Goal: Information Seeking & Learning: Learn about a topic

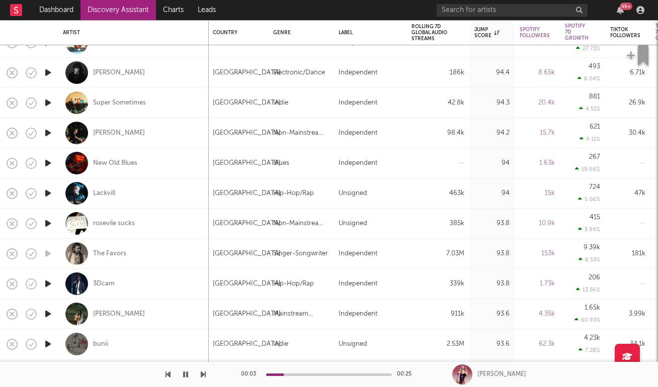
click at [48, 287] on icon "button" at bounding box center [48, 284] width 11 height 13
click at [48, 314] on icon "button" at bounding box center [48, 314] width 11 height 13
click at [109, 312] on div "[PERSON_NAME]" at bounding box center [119, 314] width 52 height 9
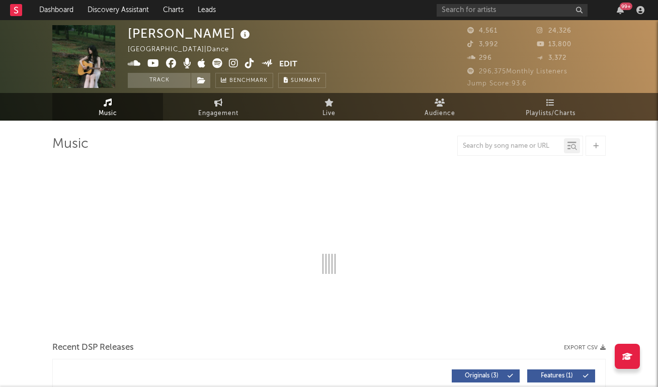
select select "1w"
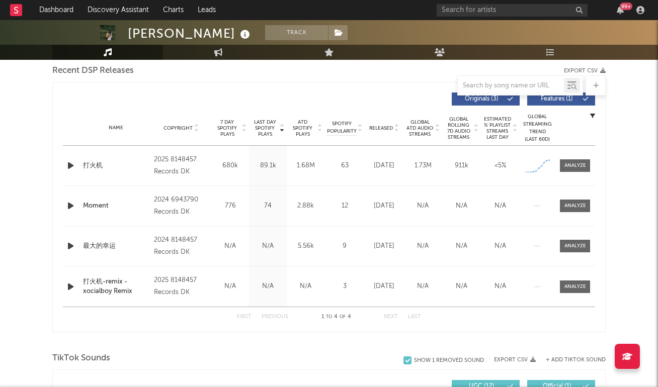
scroll to position [432, 0]
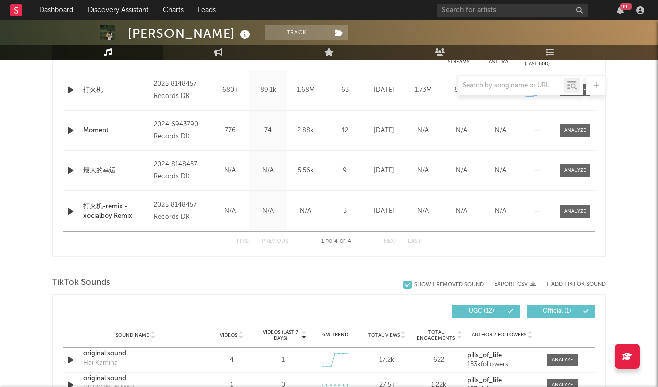
click at [392, 241] on button "Next" at bounding box center [391, 242] width 14 height 6
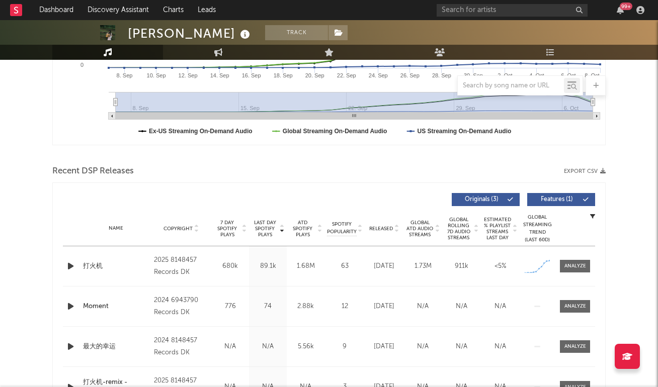
scroll to position [261, 0]
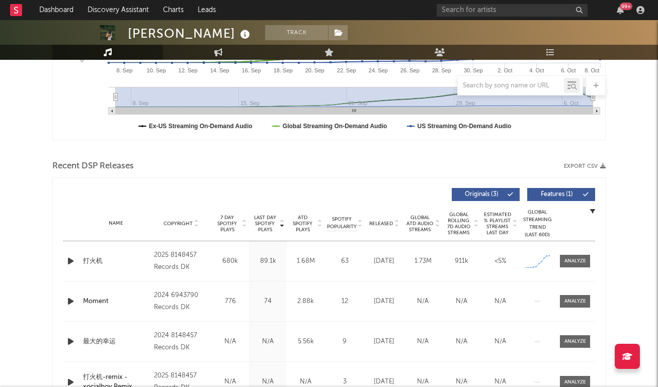
click at [93, 300] on div "Moment" at bounding box center [116, 302] width 66 height 10
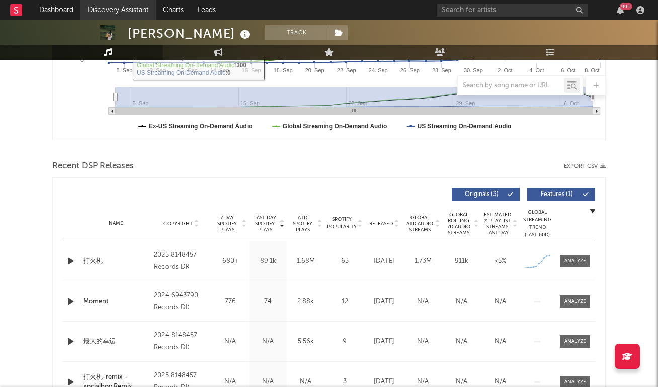
click at [94, 7] on link "Discovery Assistant" at bounding box center [117, 10] width 75 height 20
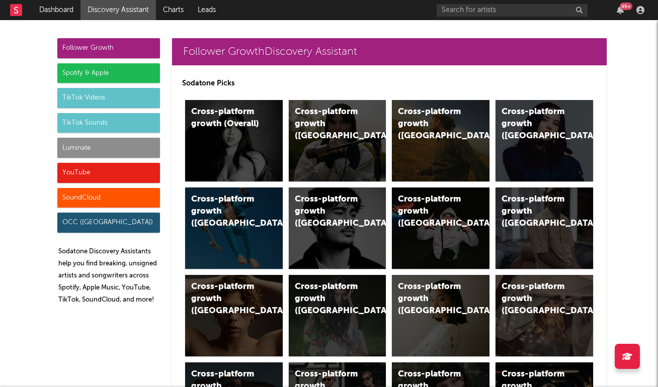
click at [148, 117] on div "TikTok Sounds" at bounding box center [108, 123] width 103 height 20
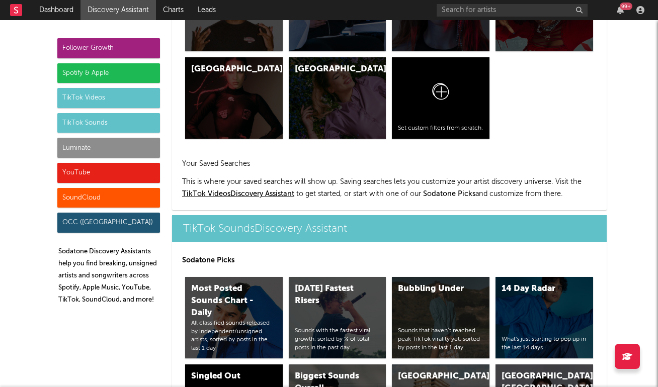
scroll to position [3374, 0]
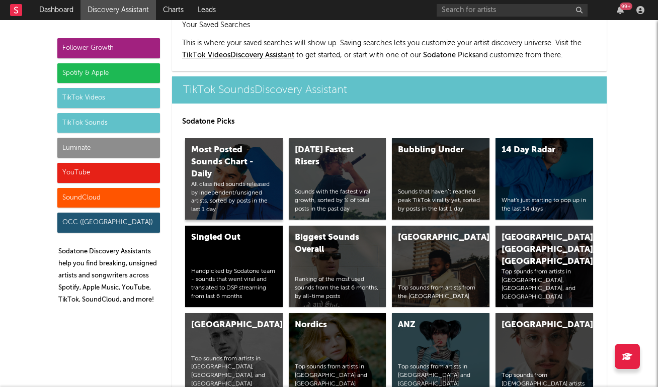
click at [232, 144] on div "Most Posted Sounds Chart - Daily" at bounding box center [225, 162] width 68 height 36
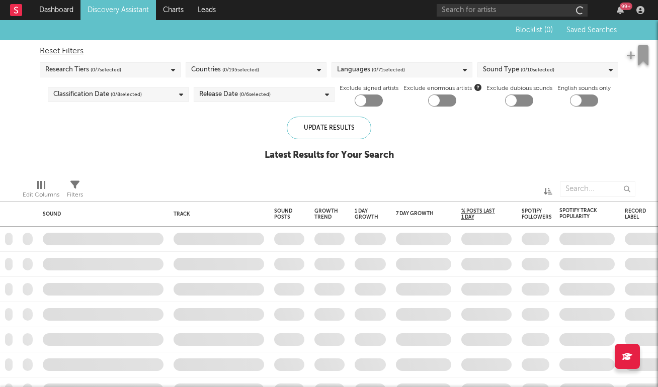
checkbox input "true"
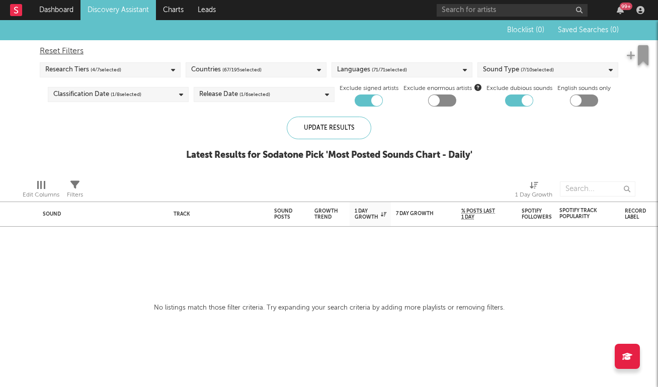
click at [125, 12] on link "Discovery Assistant" at bounding box center [117, 10] width 75 height 20
